Goal: Task Accomplishment & Management: Use online tool/utility

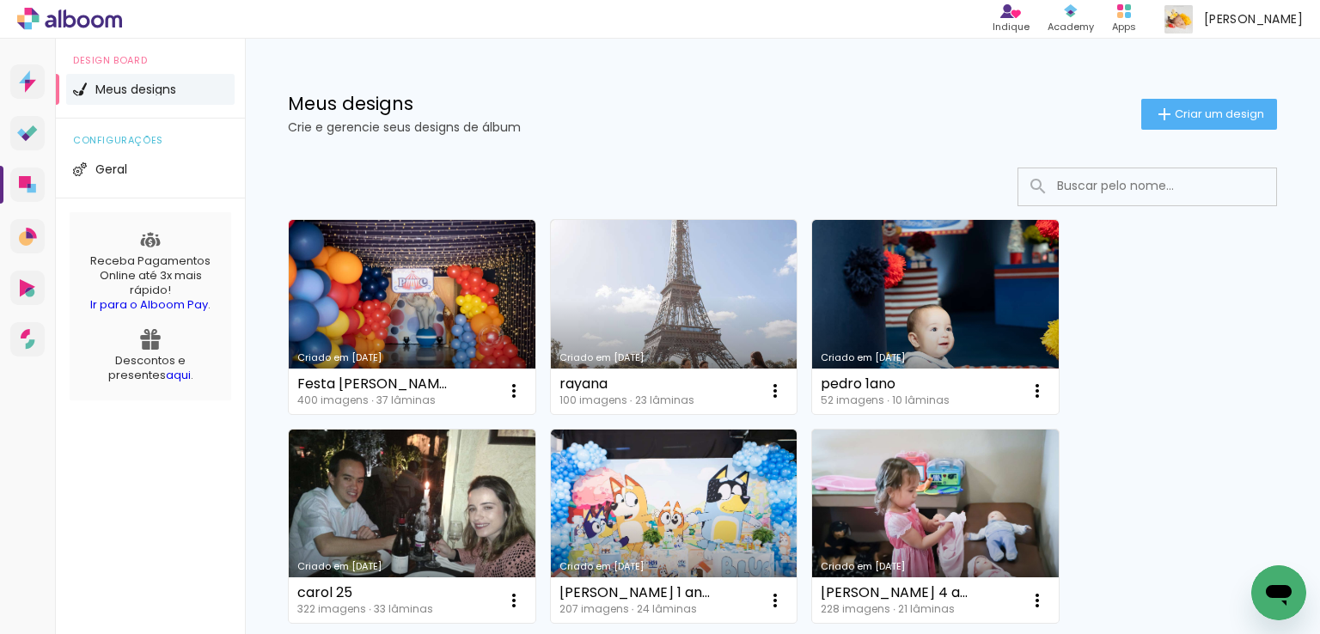
click at [518, 255] on link "Criado em [DATE]" at bounding box center [412, 317] width 247 height 194
